Goal: Find specific page/section: Find specific page/section

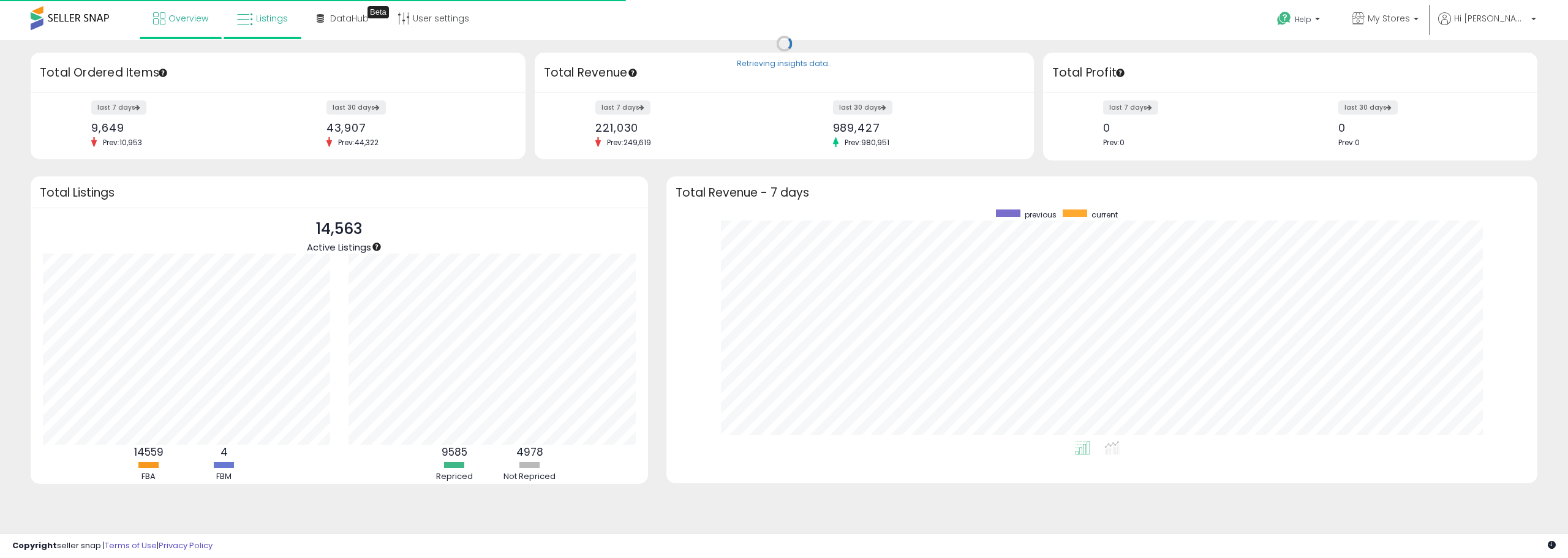
scroll to position [232, 846]
click at [275, 29] on link "Listings" at bounding box center [263, 18] width 70 height 37
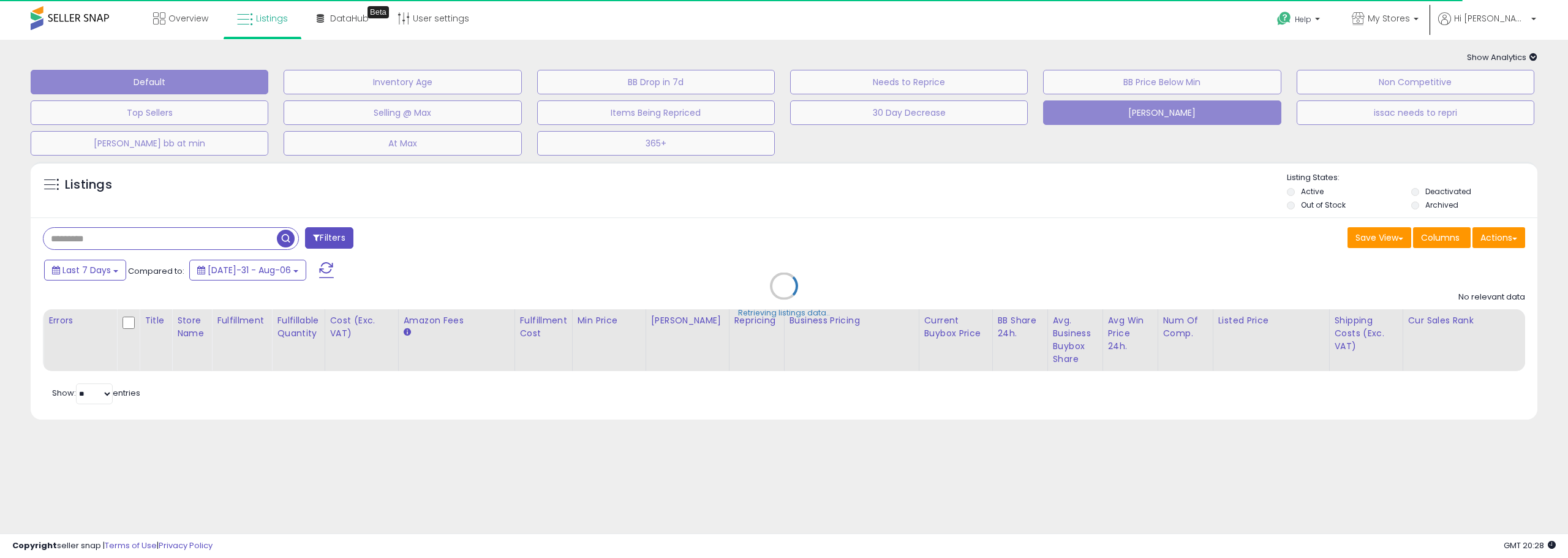
click at [522, 94] on button "[PERSON_NAME]" at bounding box center [402, 81] width 238 height 24
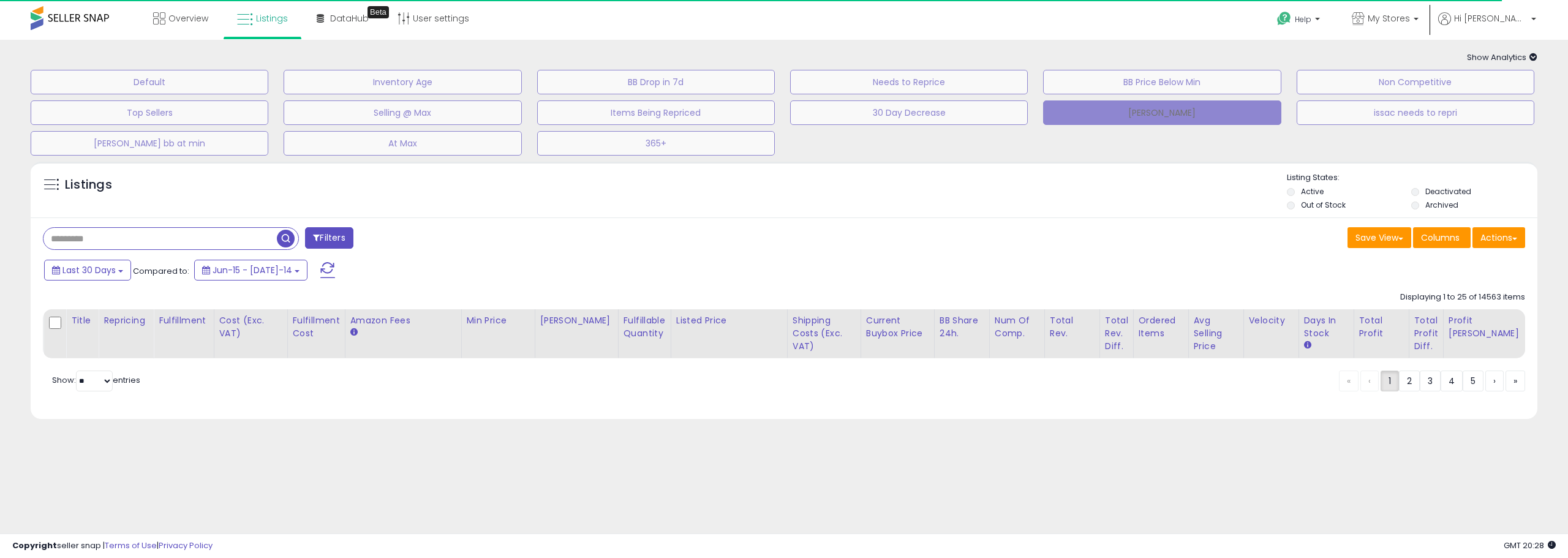
type input "**********"
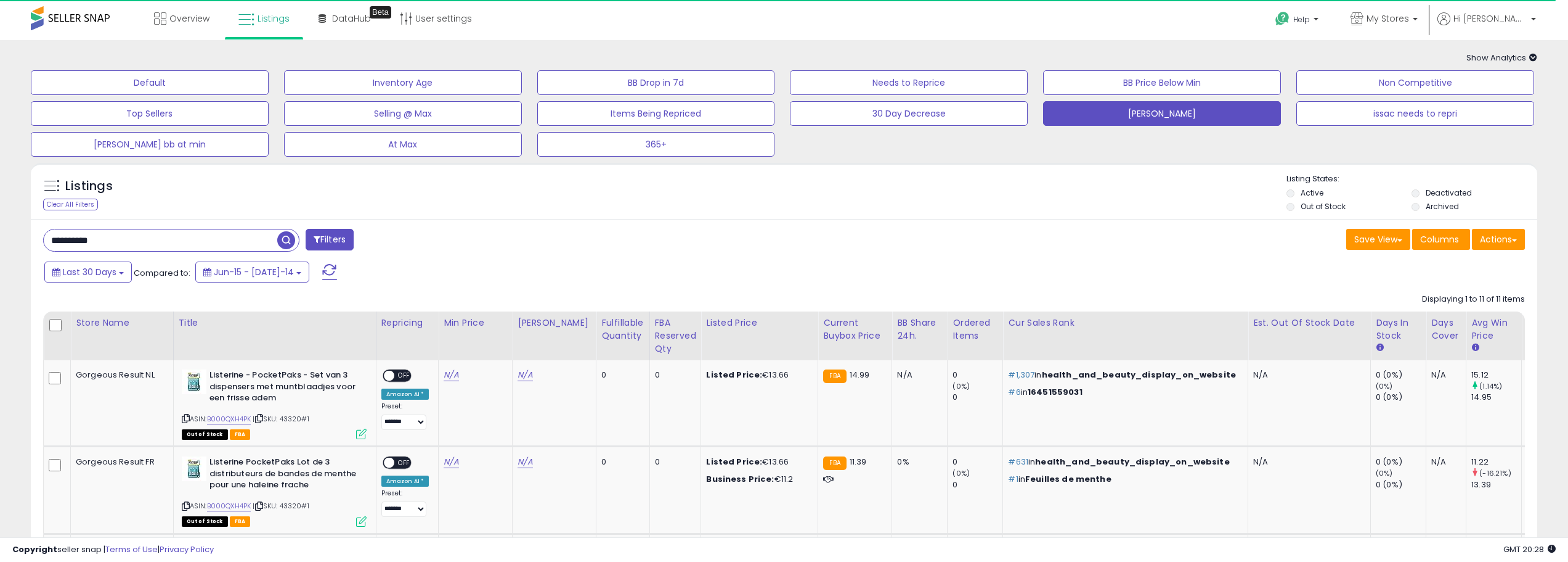
click at [1136, 214] on div "Listings Clear All Filters Listing States:" at bounding box center [783, 194] width 1506 height 42
click at [242, 232] on input "**********" at bounding box center [161, 241] width 233 height 22
click at [242, 232] on input "**********" at bounding box center [233, 241] width 379 height 22
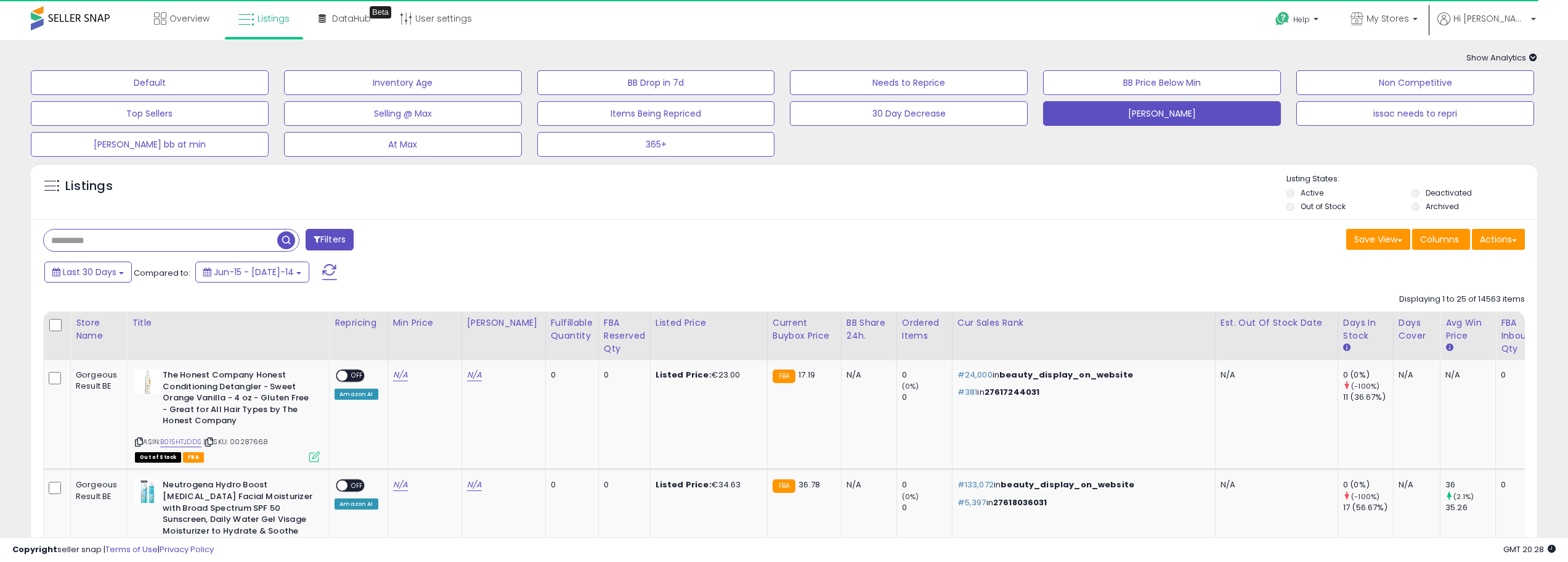
click at [749, 247] on div "Filters" at bounding box center [409, 241] width 751 height 24
click at [1175, 283] on div "Last 30 Days Compared to: Jun-15 - [DATE]-14" at bounding box center [782, 273] width 1501 height 28
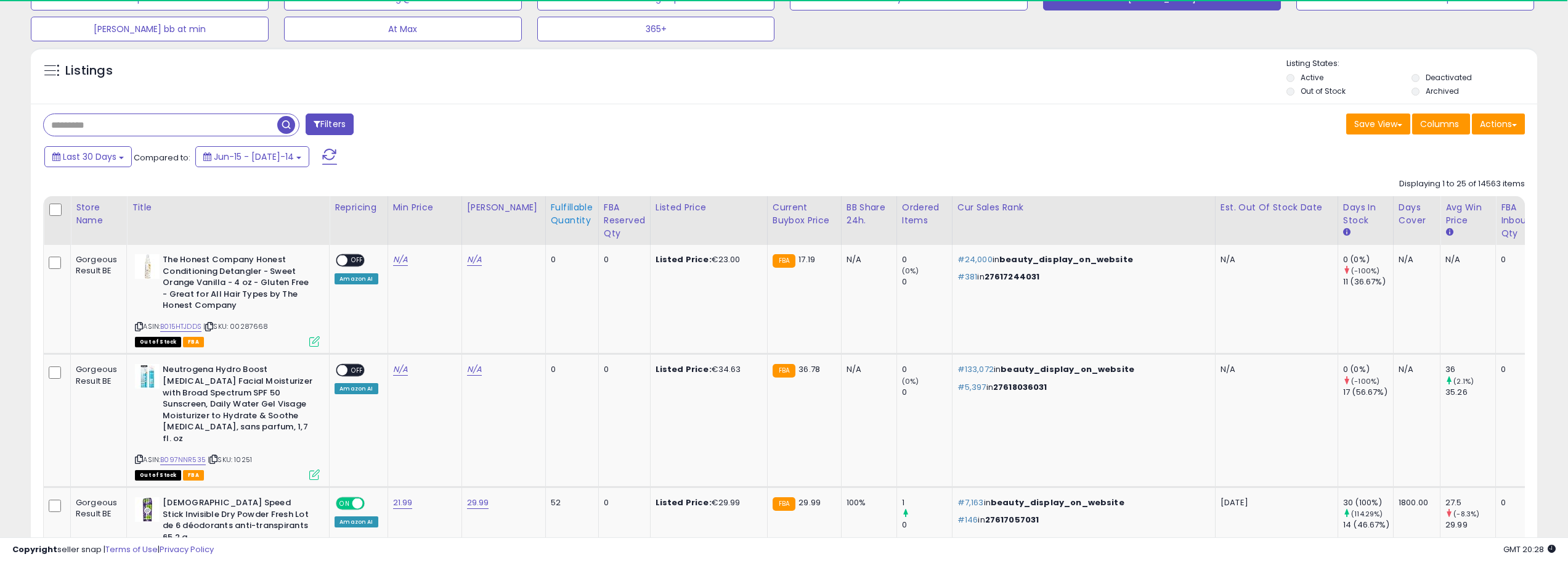
scroll to position [62, 0]
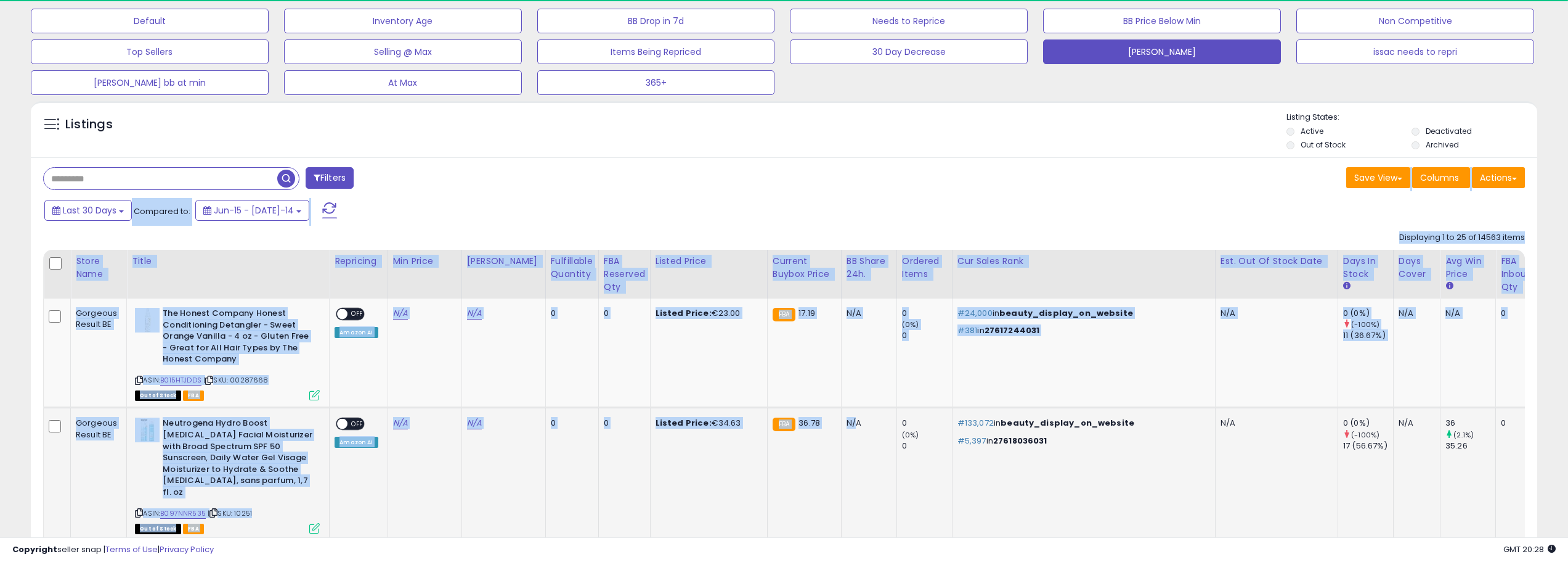
drag, startPoint x: 476, startPoint y: 164, endPoint x: 855, endPoint y: 435, distance: 465.9
click at [698, 209] on div "Last 30 Days Compared to: Jun-15 - [DATE]-14" at bounding box center [597, 211] width 1111 height 28
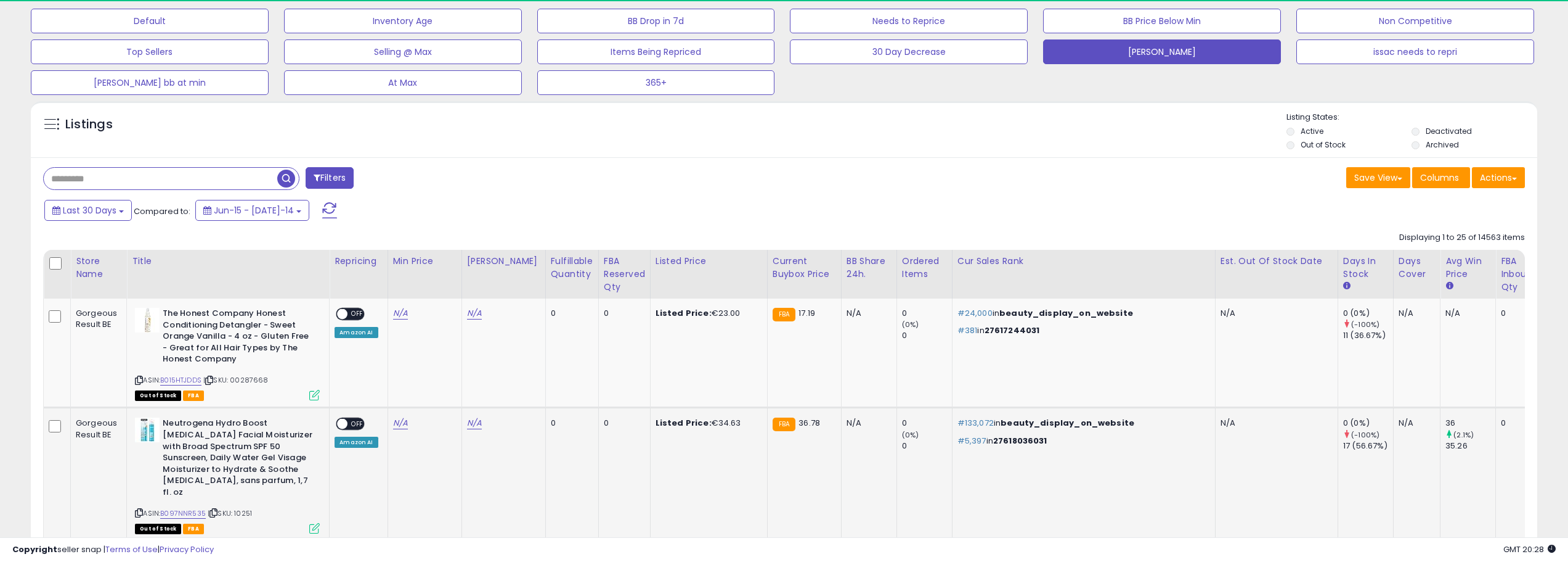
drag, startPoint x: 169, startPoint y: 182, endPoint x: 774, endPoint y: 501, distance: 683.9
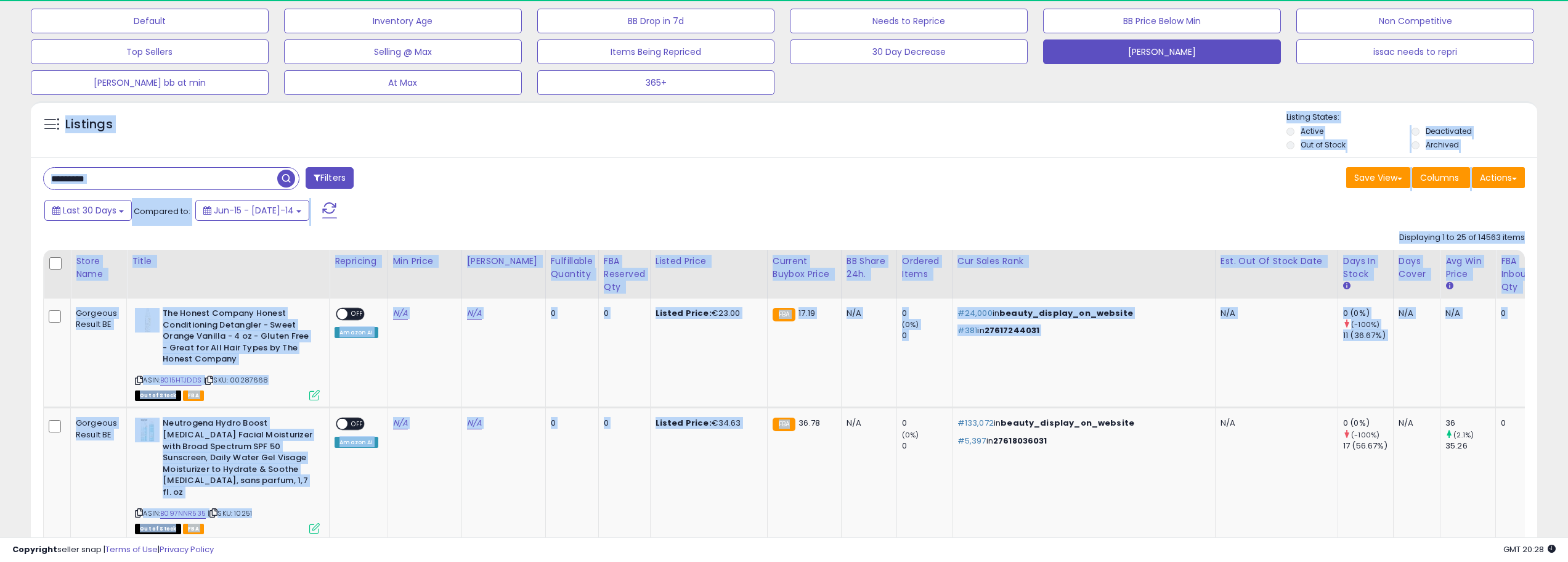
click at [666, 209] on div "Last 30 Days Compared to: Jun-15 - [DATE]-14" at bounding box center [597, 211] width 1111 height 28
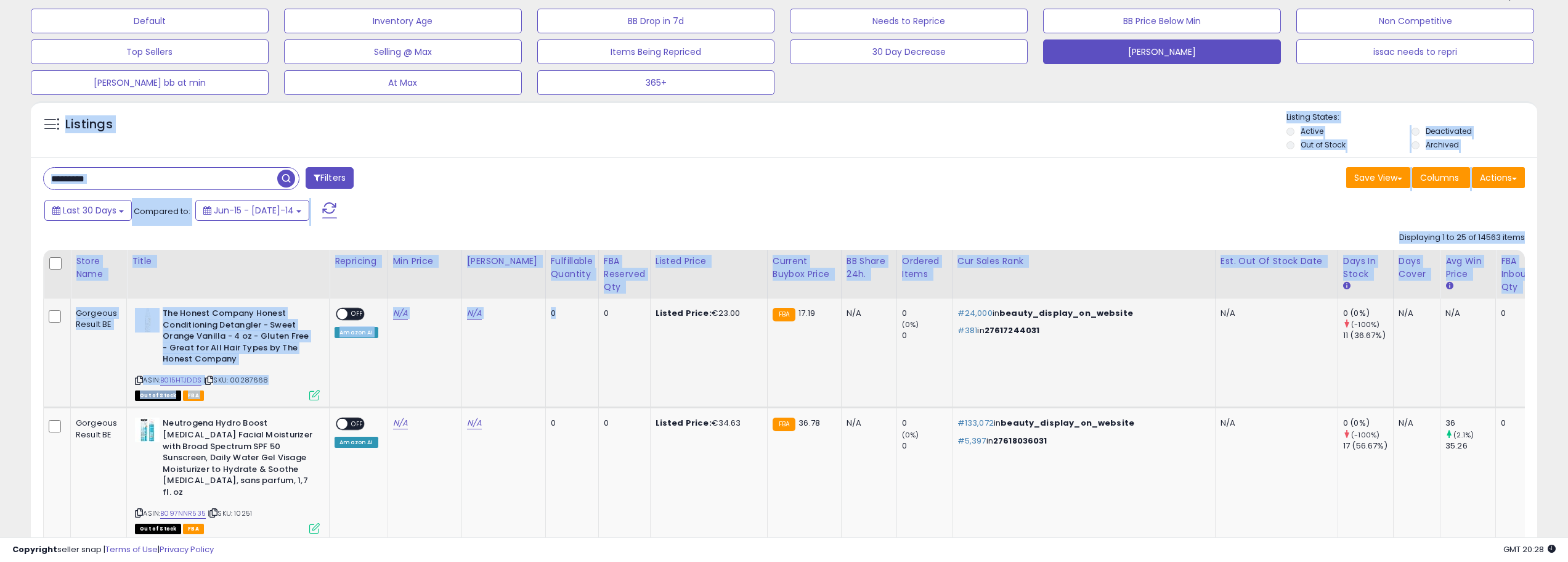
drag, startPoint x: 34, startPoint y: 119, endPoint x: 592, endPoint y: 324, distance: 594.5
click at [613, 175] on div "Filters" at bounding box center [409, 179] width 751 height 24
drag, startPoint x: 48, startPoint y: 123, endPoint x: 640, endPoint y: 373, distance: 642.6
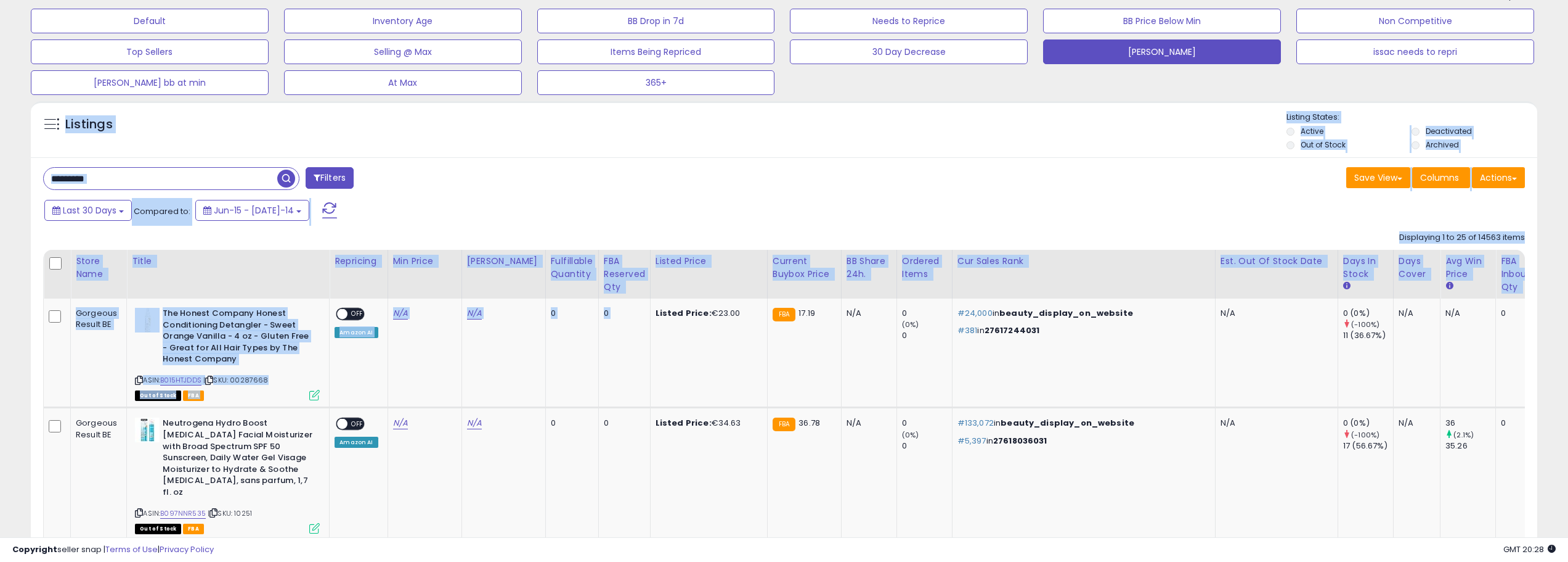
click at [597, 183] on div "Filters" at bounding box center [409, 179] width 751 height 24
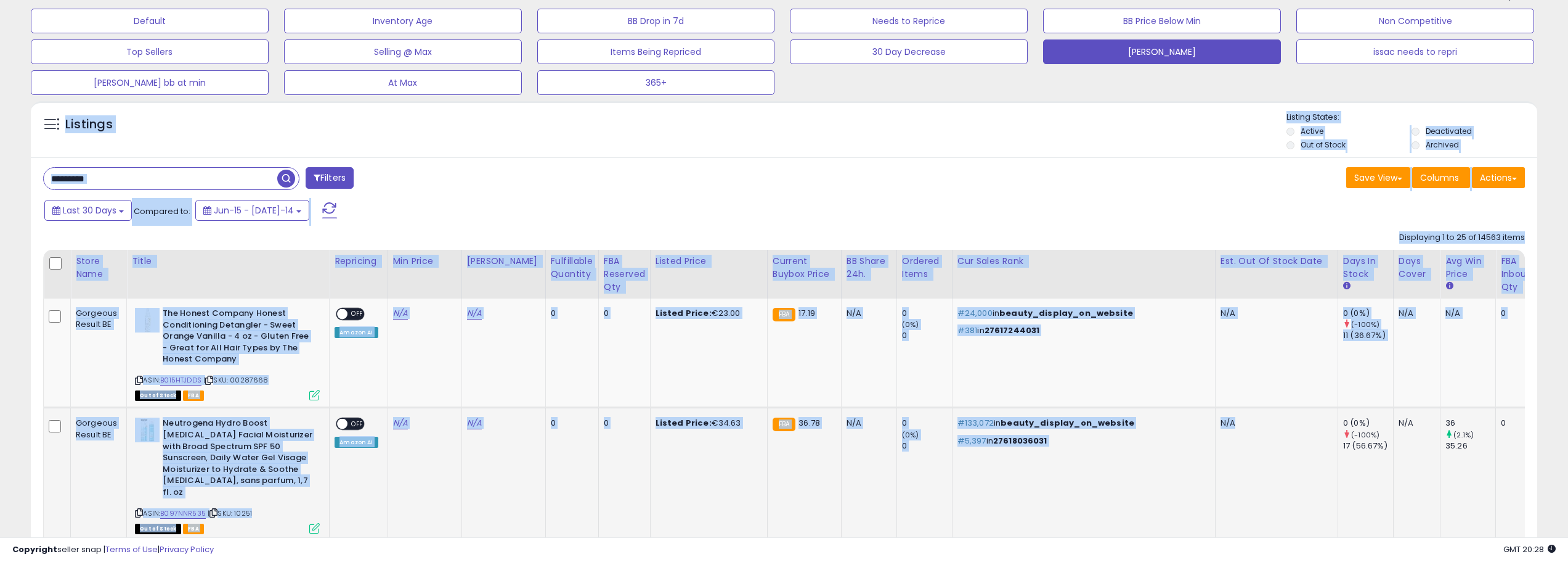
drag, startPoint x: 30, startPoint y: 116, endPoint x: 1216, endPoint y: 473, distance: 1238.6
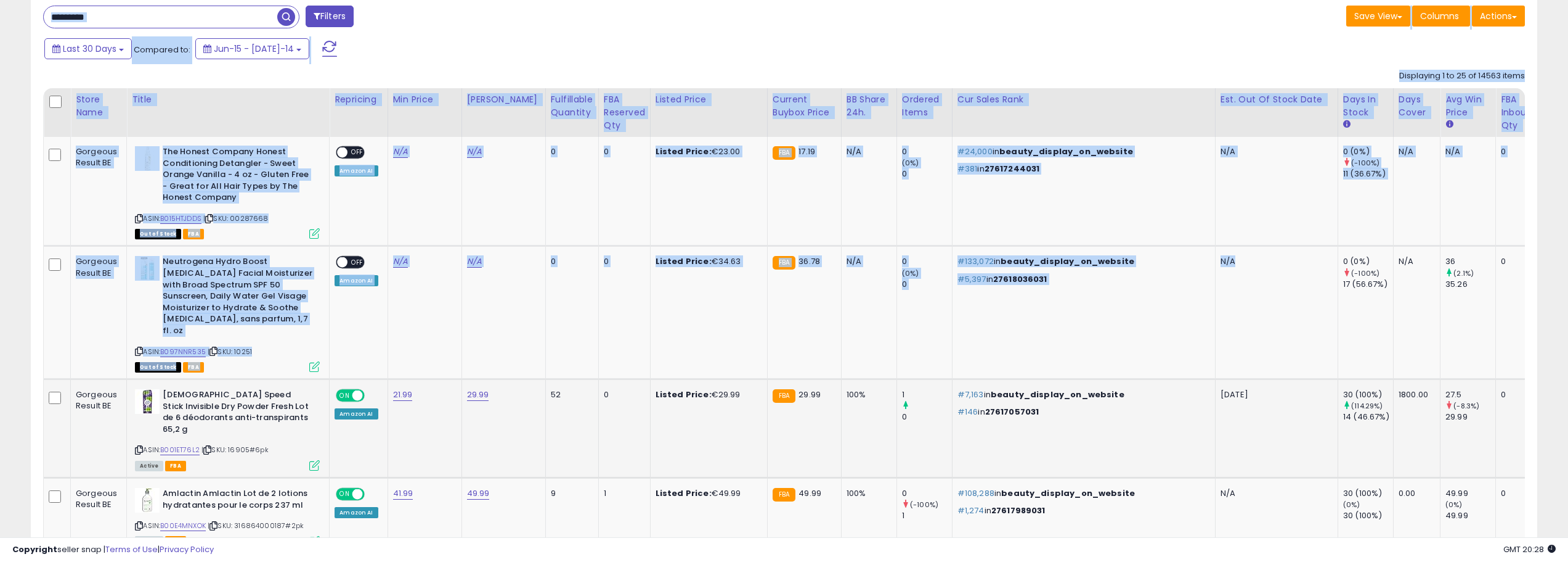
scroll to position [247, 0]
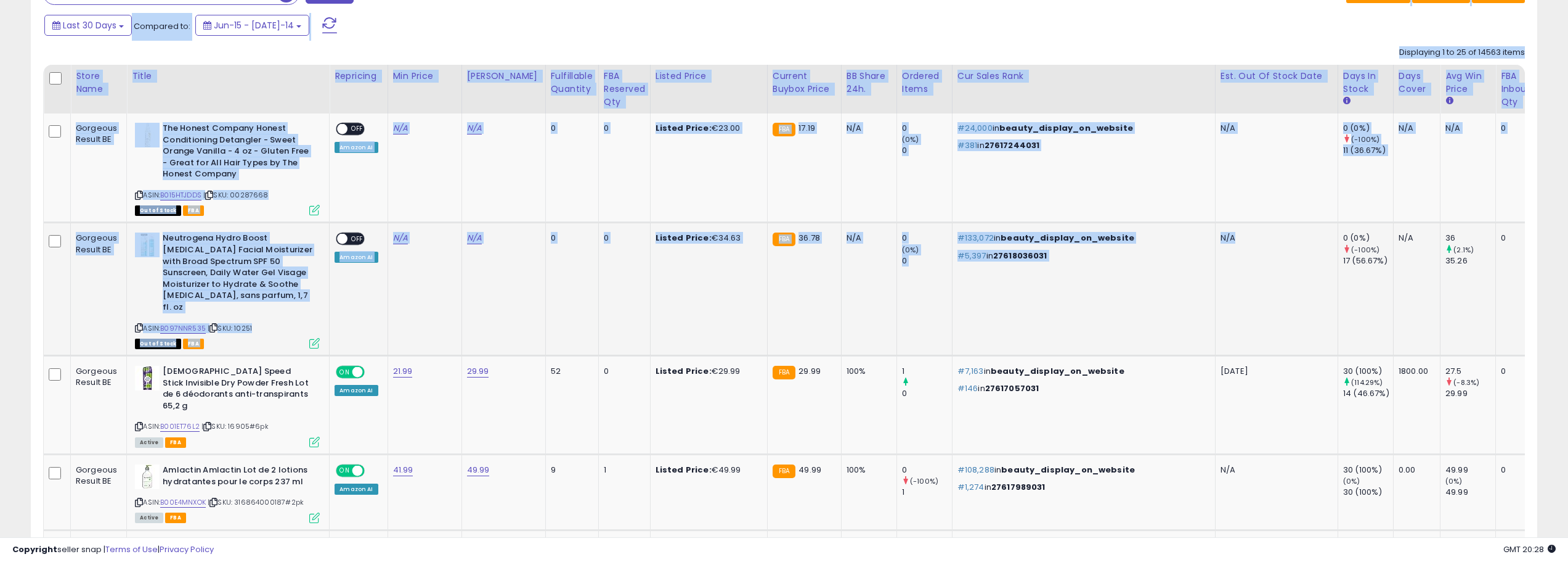
click at [1215, 276] on td "N/A" at bounding box center [1276, 289] width 123 height 133
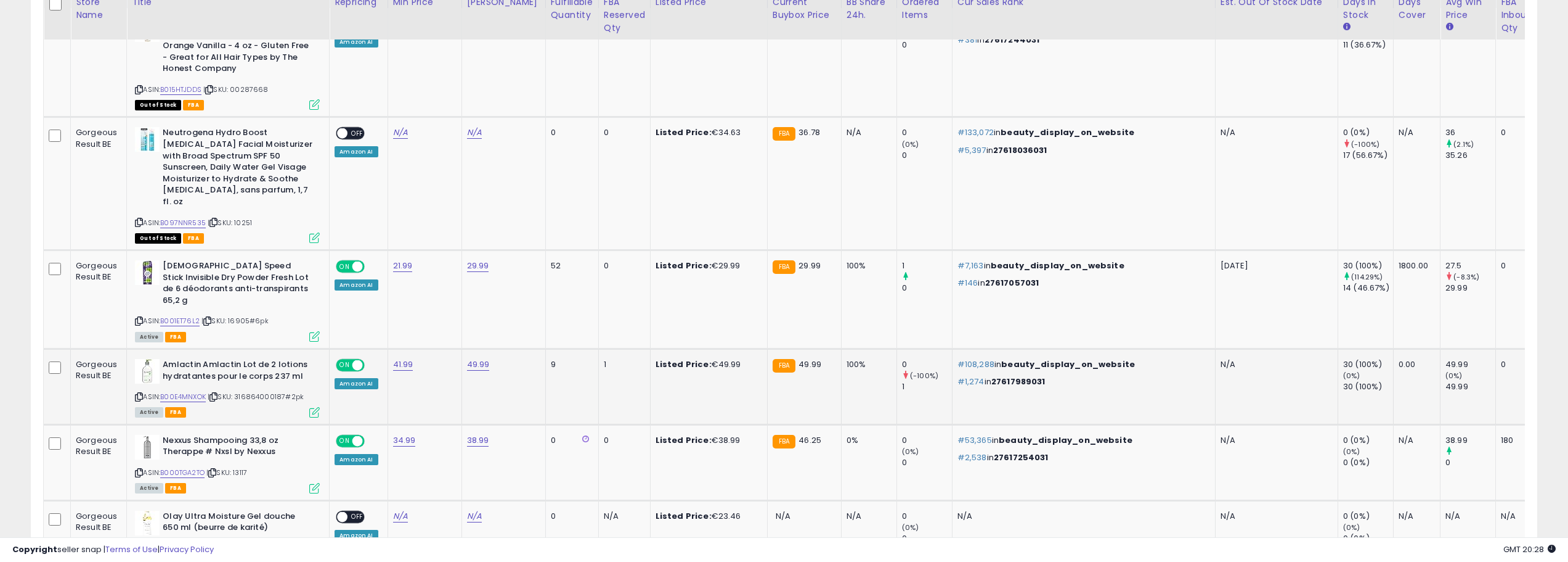
scroll to position [370, 0]
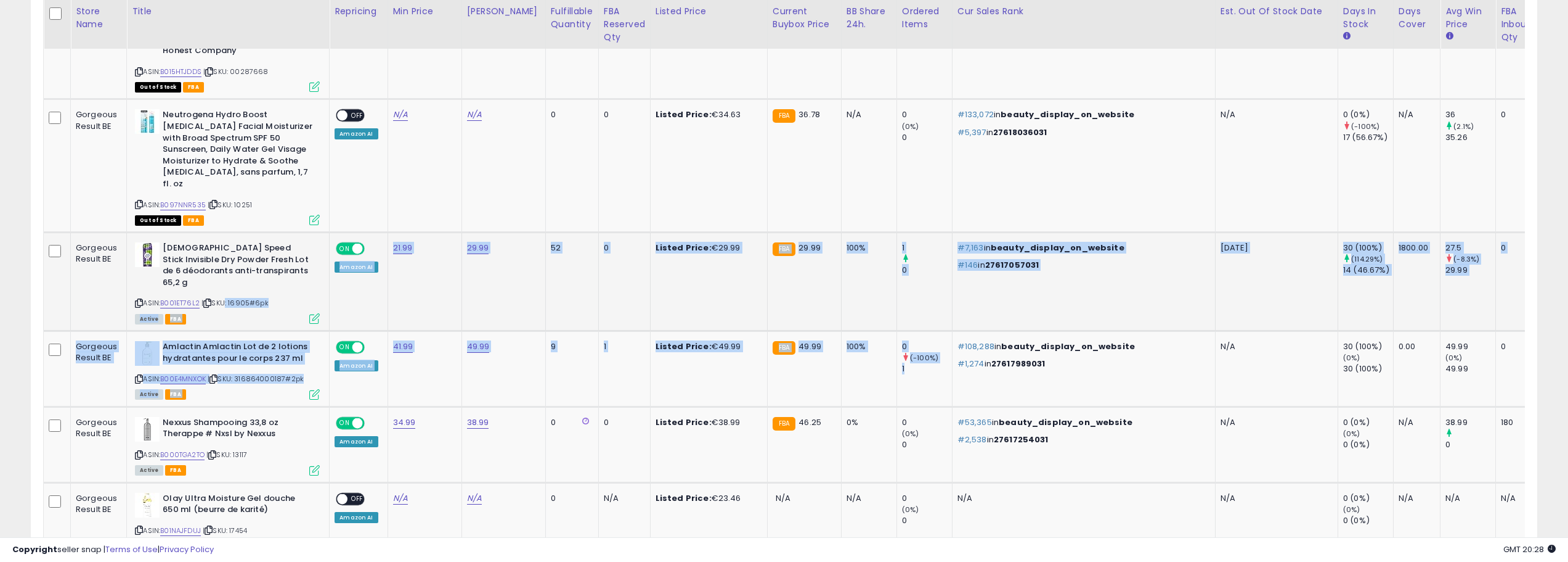
drag, startPoint x: 832, startPoint y: 346, endPoint x: 194, endPoint y: 273, distance: 642.2
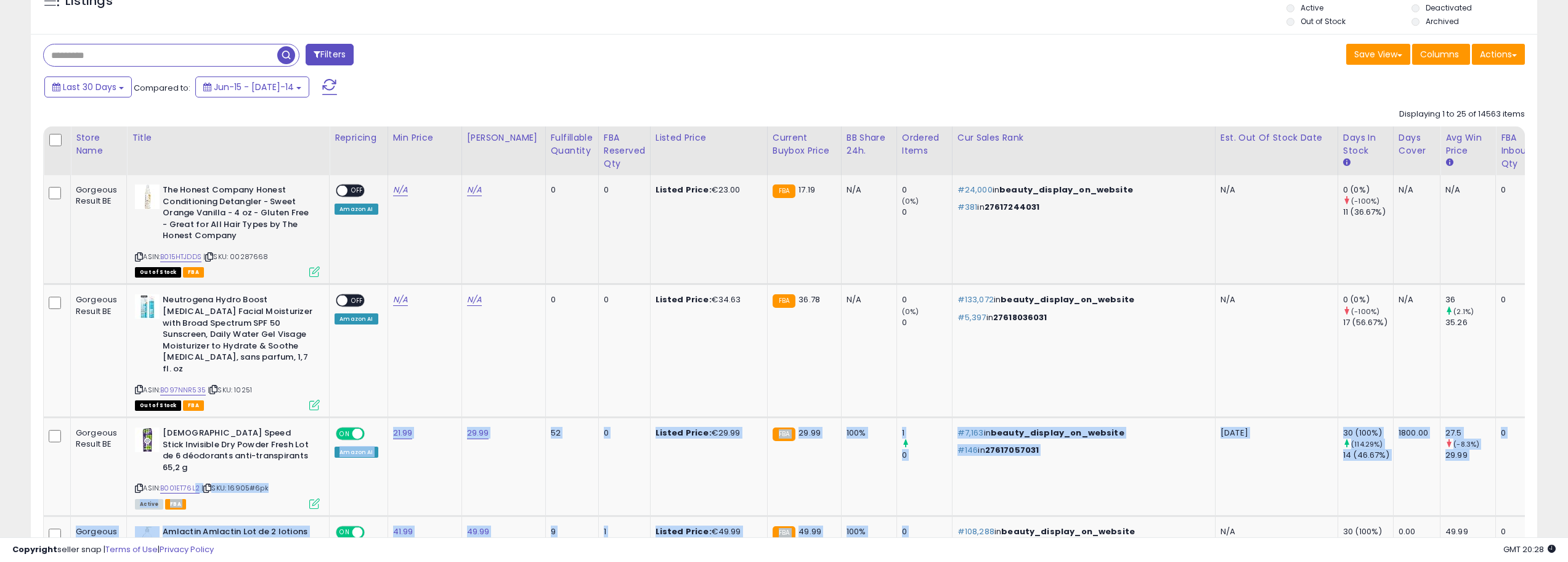
scroll to position [0, 0]
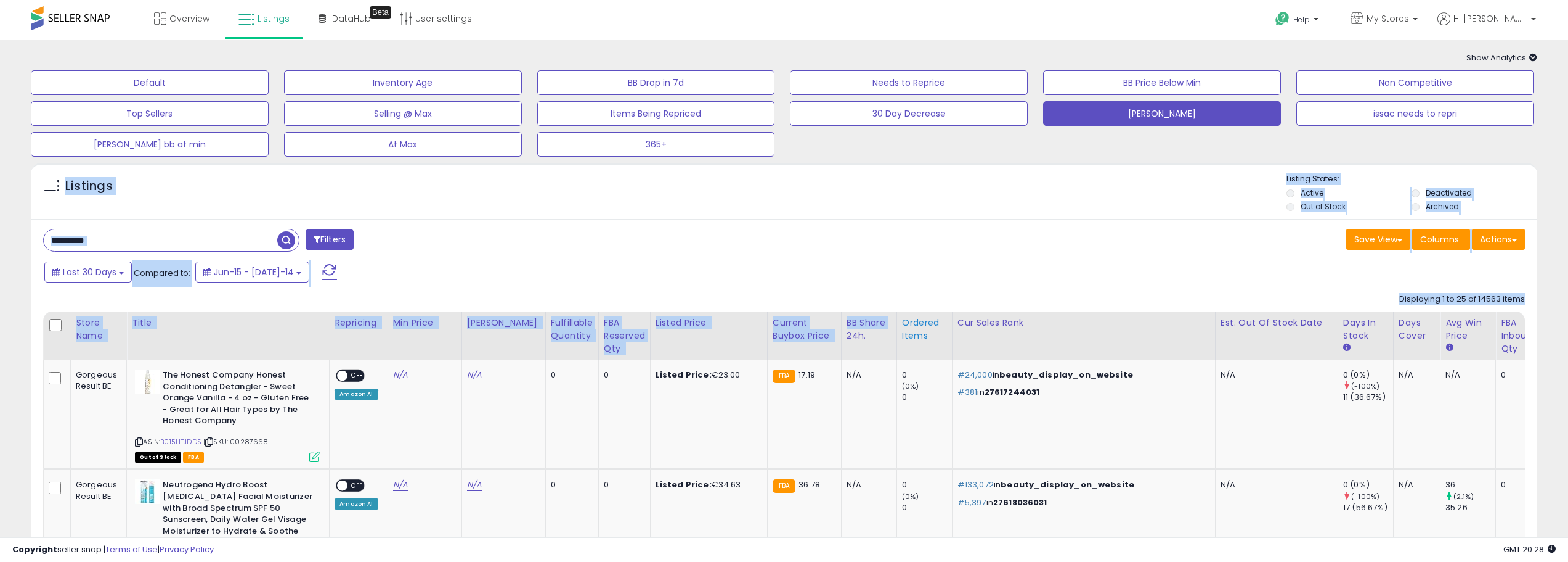
drag, startPoint x: 42, startPoint y: 172, endPoint x: 893, endPoint y: 346, distance: 868.6
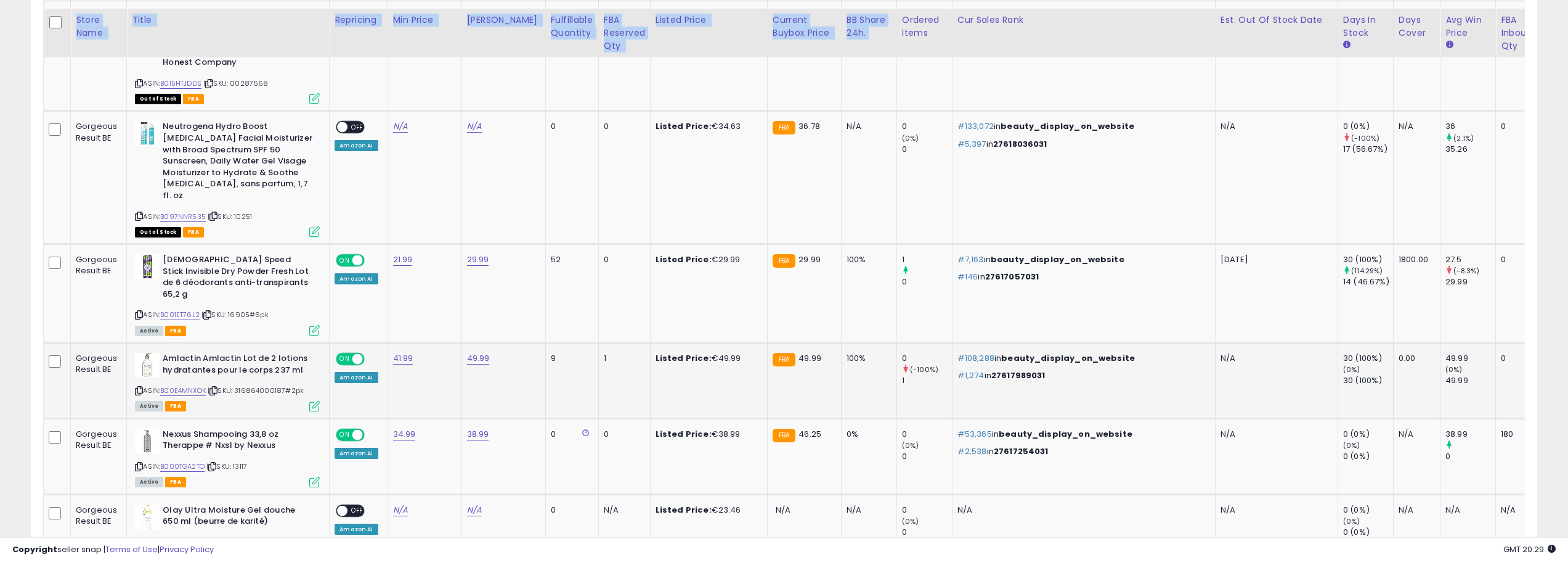
scroll to position [370, 0]
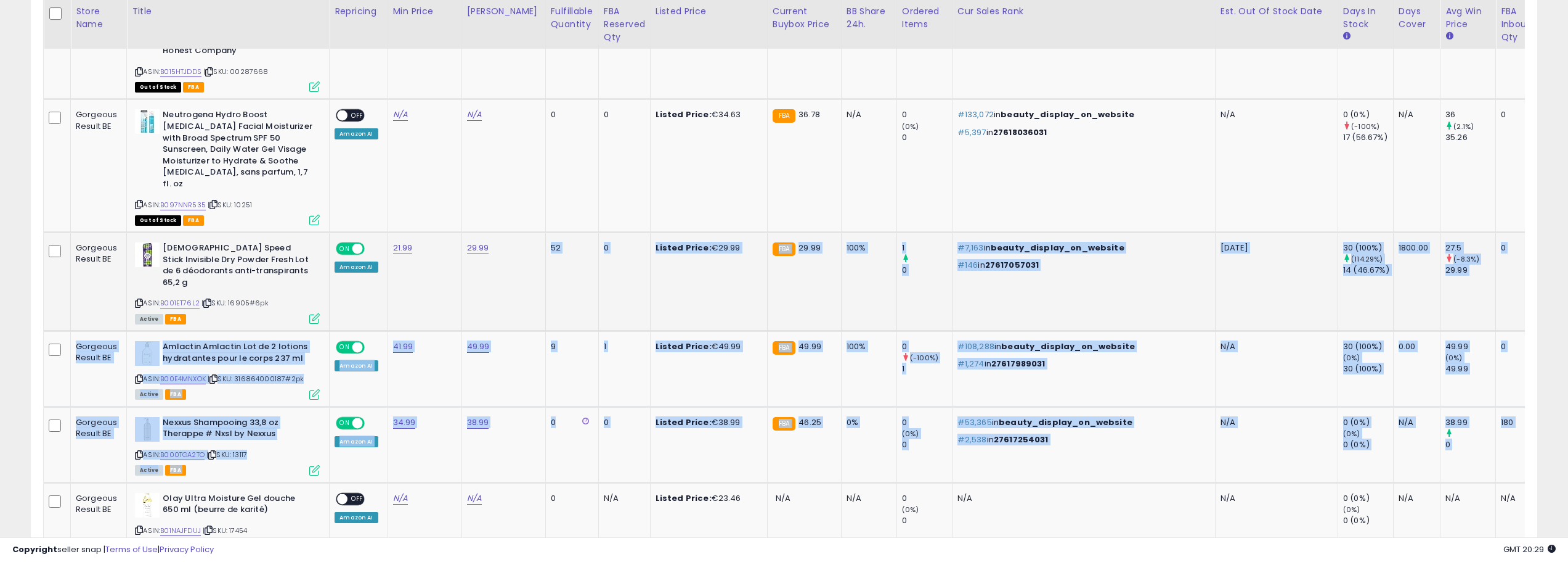
drag, startPoint x: 1469, startPoint y: 425, endPoint x: 385, endPoint y: 284, distance: 1093.1
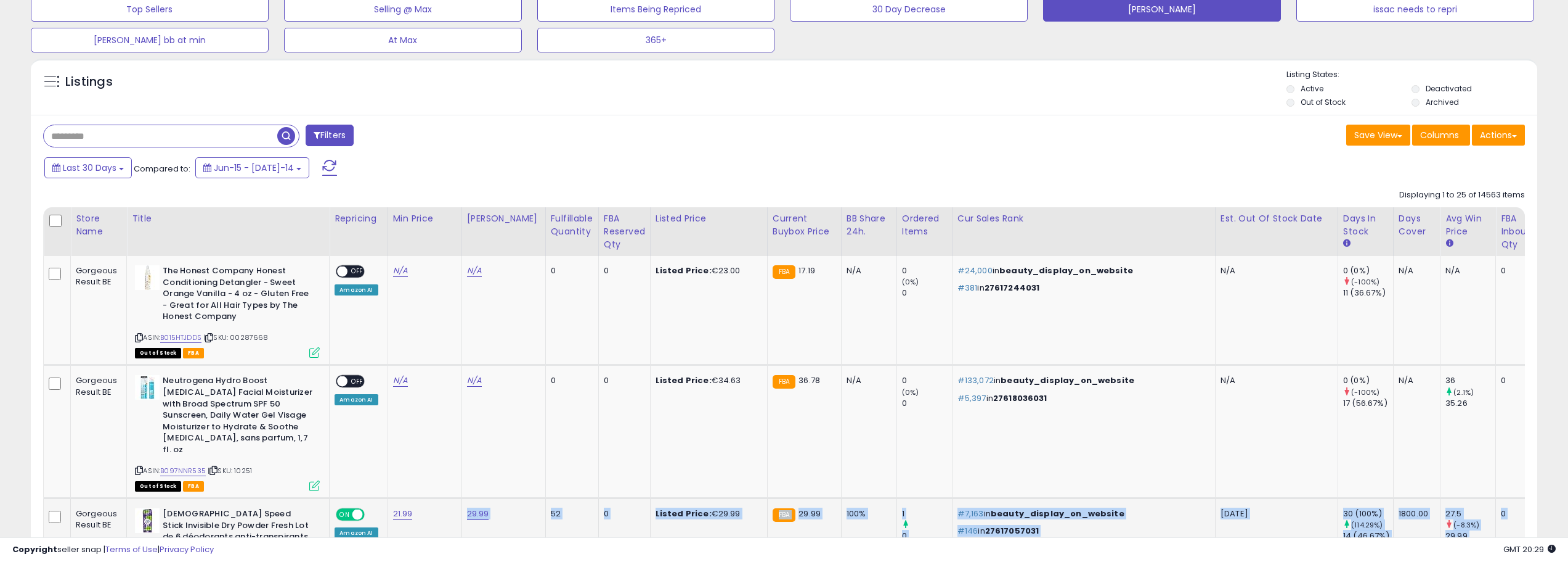
scroll to position [0, 0]
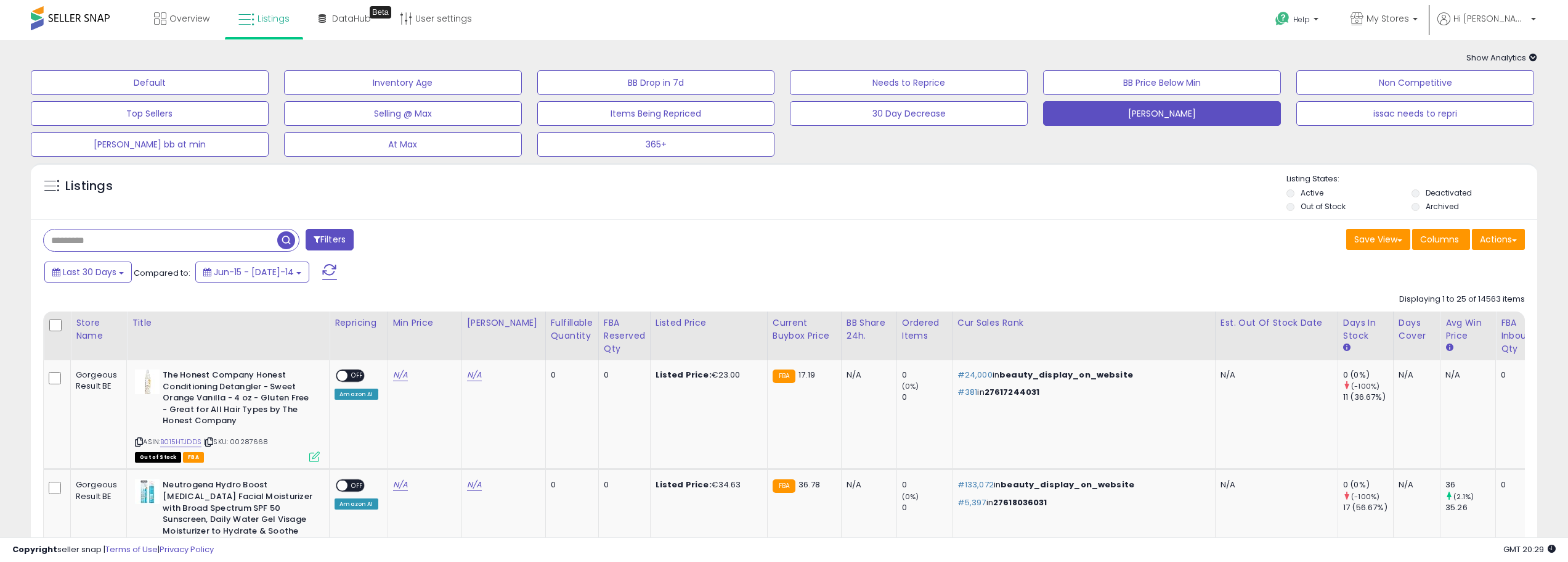
click at [144, 197] on div "Listings" at bounding box center [150, 189] width 232 height 20
drag, startPoint x: 38, startPoint y: 171, endPoint x: 781, endPoint y: 418, distance: 783.0
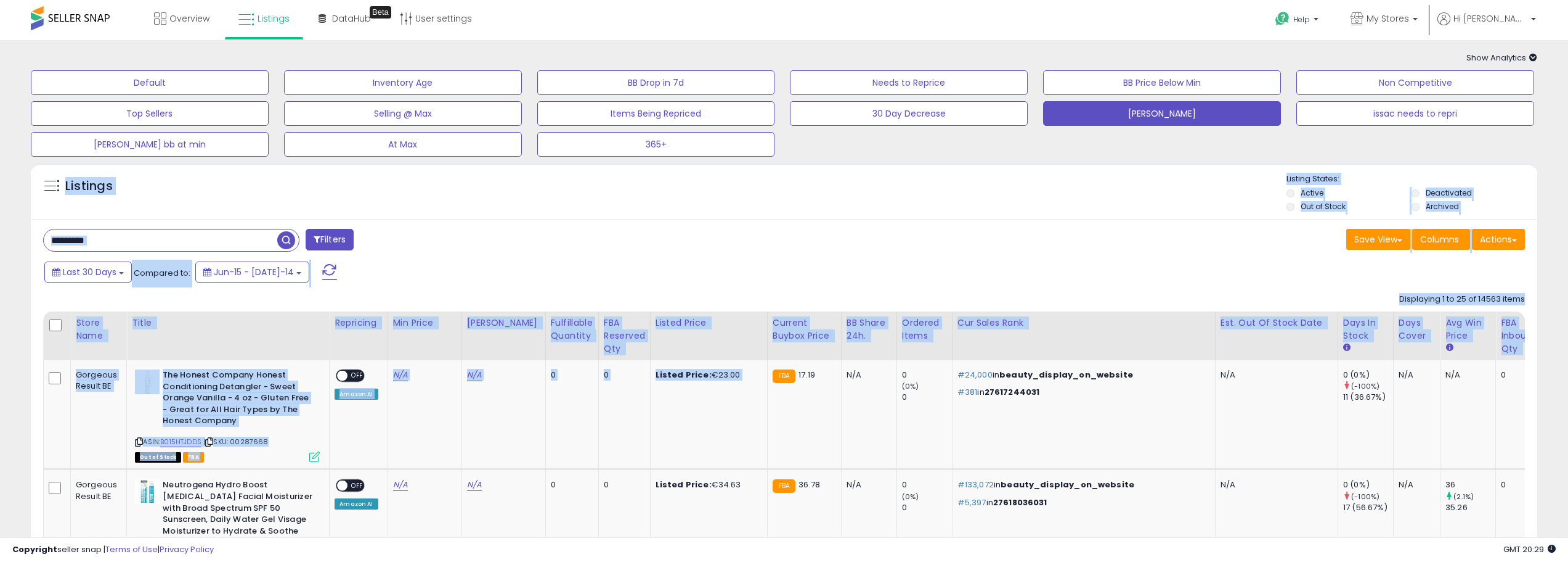
click at [681, 217] on div "Listings Active" at bounding box center [783, 190] width 1506 height 57
